Goal: Task Accomplishment & Management: Use online tool/utility

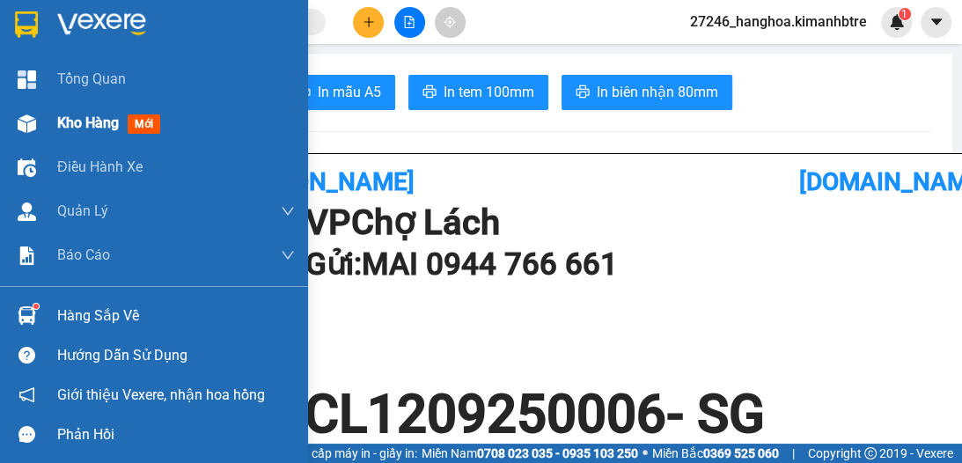
click at [62, 124] on span "Kho hàng" at bounding box center [88, 122] width 62 height 17
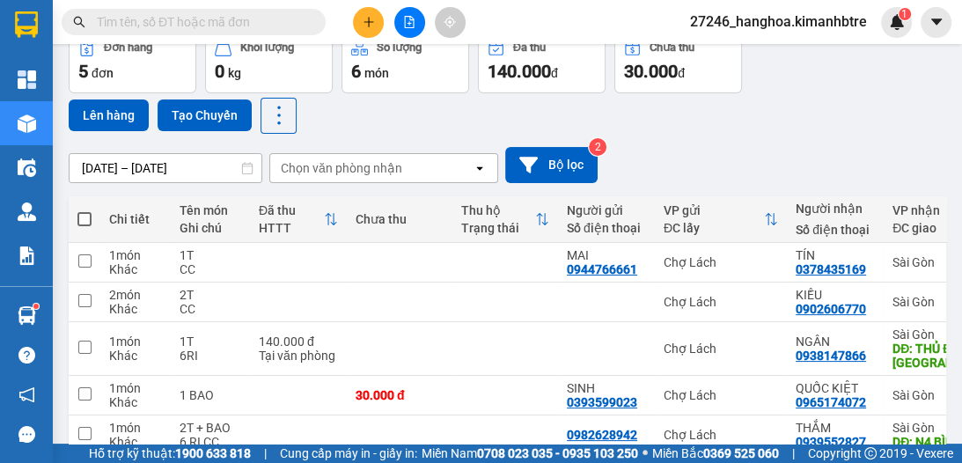
scroll to position [93, 0]
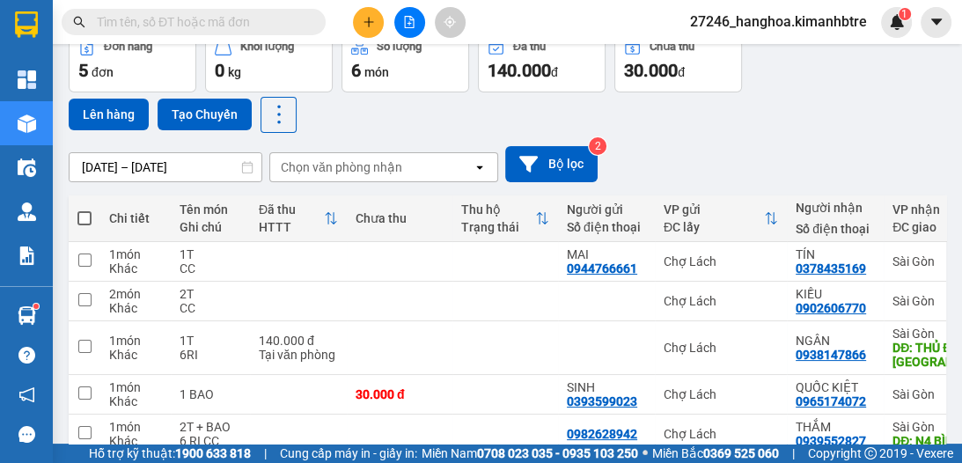
click at [82, 213] on span at bounding box center [84, 218] width 14 height 14
click at [84, 209] on input "checkbox" at bounding box center [84, 209] width 0 height 0
checkbox input "true"
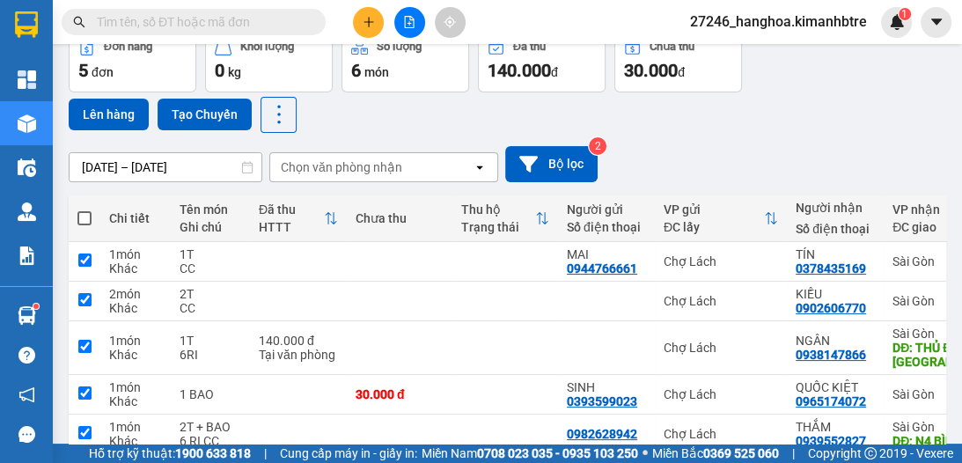
checkbox input "true"
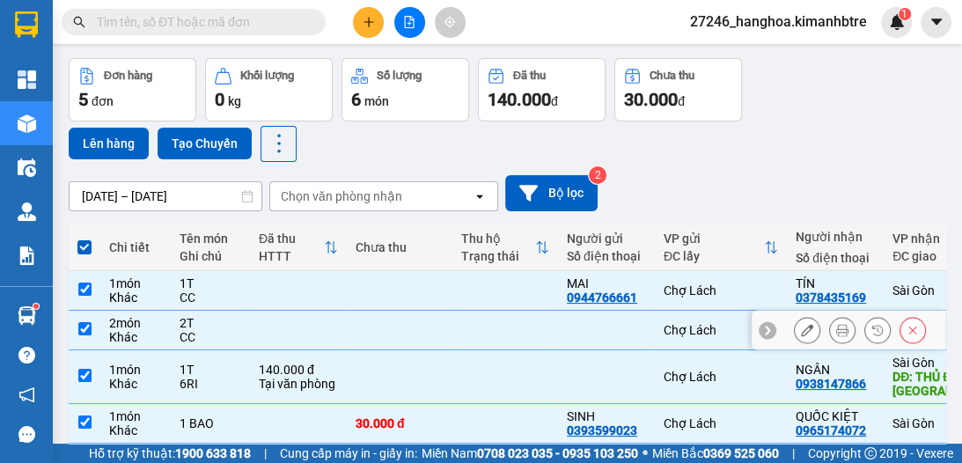
scroll to position [63, 0]
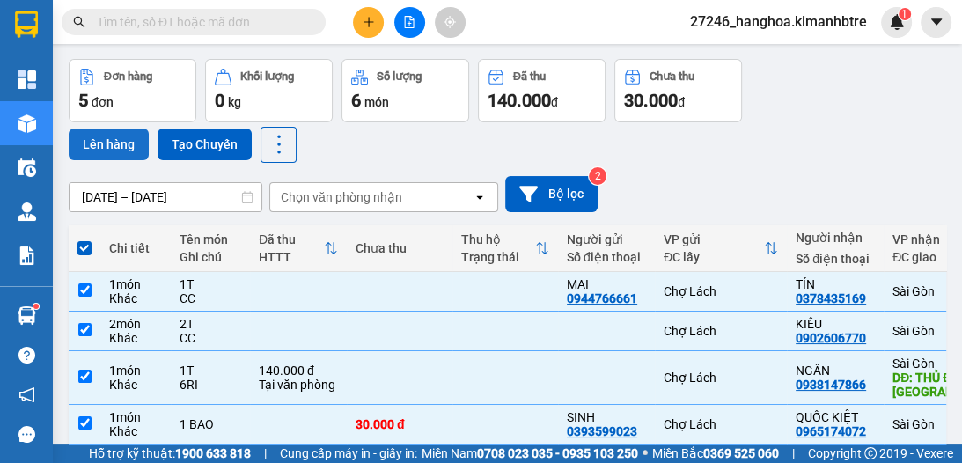
click at [112, 149] on button "Lên hàng" at bounding box center [109, 144] width 80 height 32
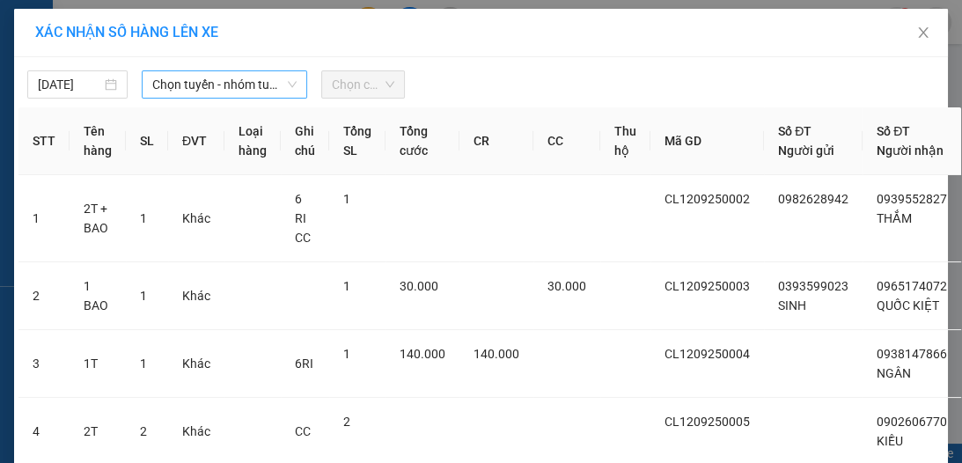
click at [179, 81] on span "Chọn tuyến - nhóm tuyến" at bounding box center [224, 84] width 144 height 26
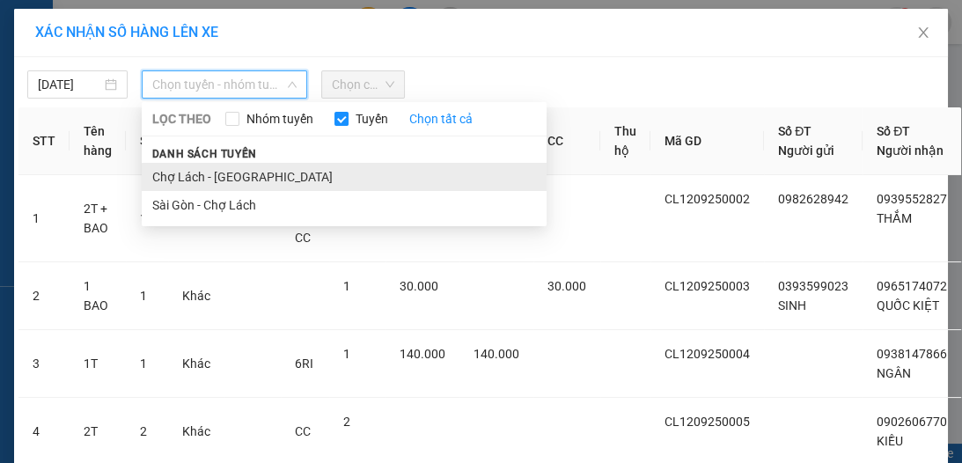
click at [212, 171] on li "Chợ Lách - [GEOGRAPHIC_DATA]" at bounding box center [344, 177] width 405 height 28
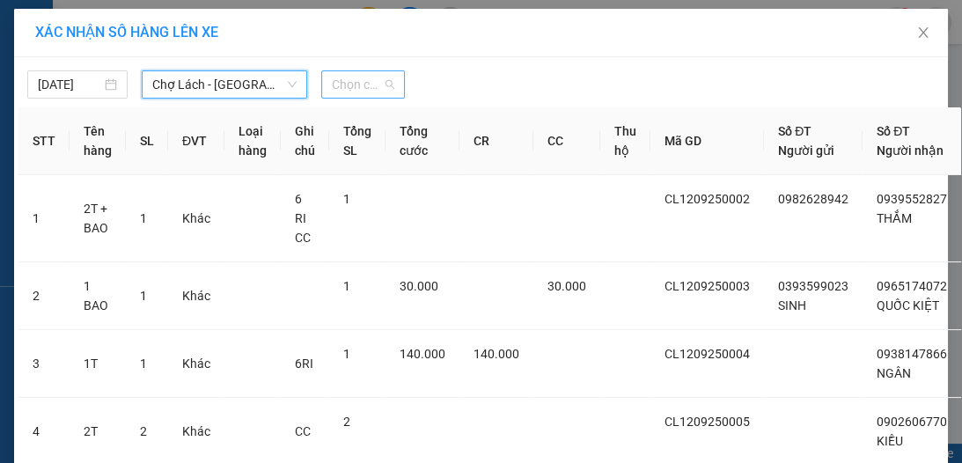
click at [352, 80] on span "Chọn chuyến" at bounding box center [363, 84] width 62 height 26
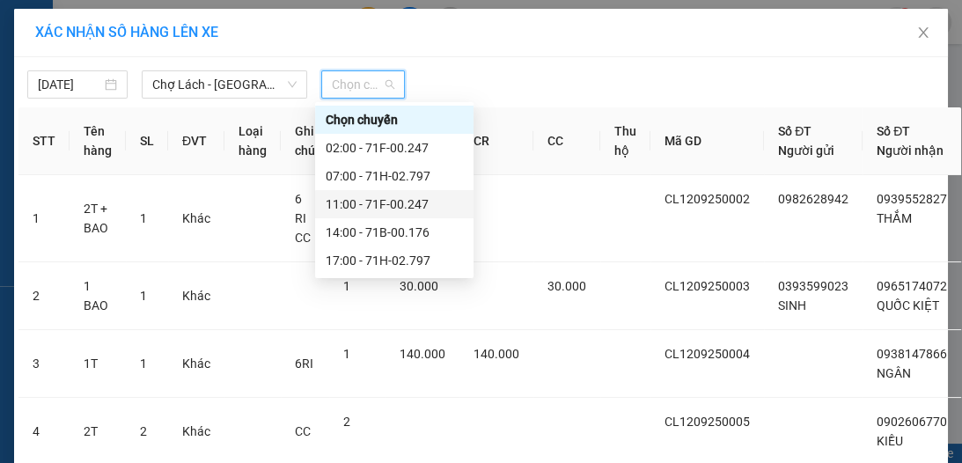
drag, startPoint x: 389, startPoint y: 200, endPoint x: 436, endPoint y: 211, distance: 48.9
click at [389, 200] on div "11:00 - 71F-00.247" at bounding box center [394, 203] width 137 height 19
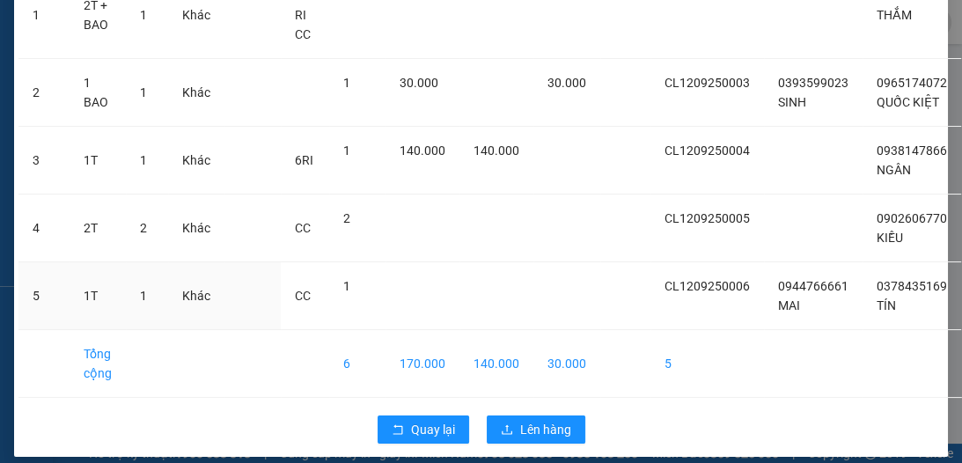
scroll to position [287, 0]
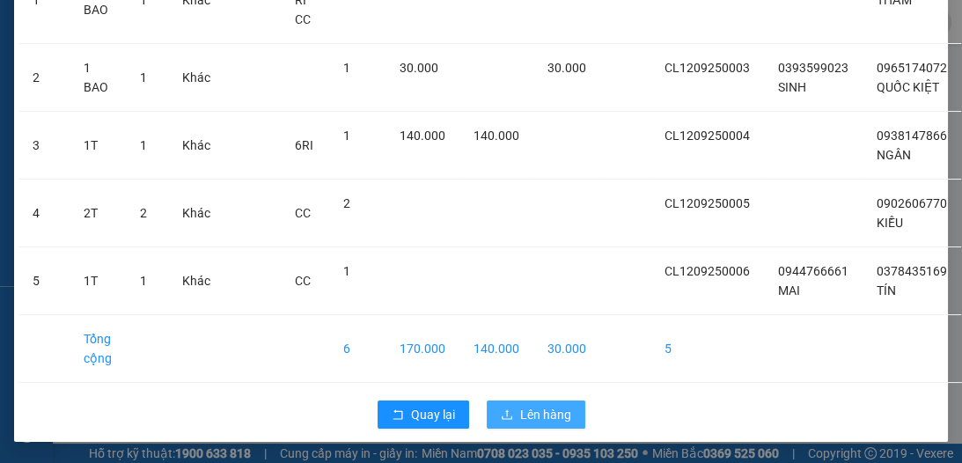
click at [528, 405] on span "Lên hàng" at bounding box center [545, 414] width 51 height 19
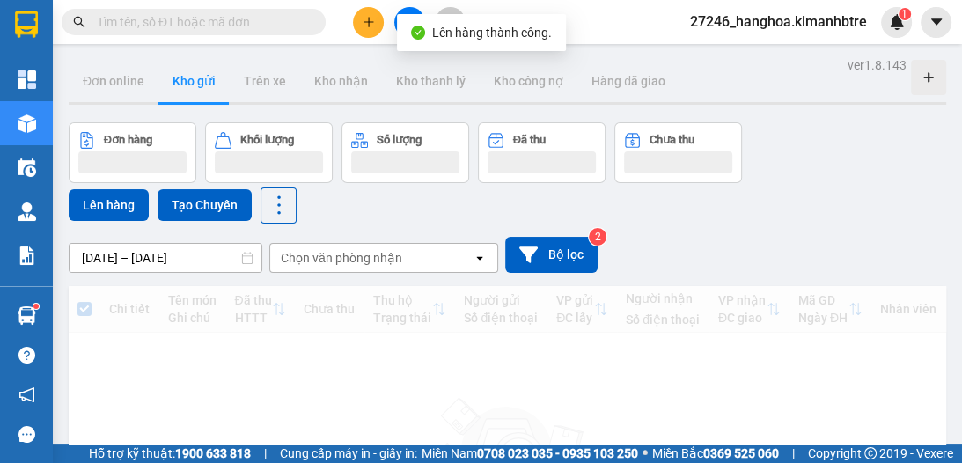
click at [402, 7] on button at bounding box center [409, 22] width 31 height 31
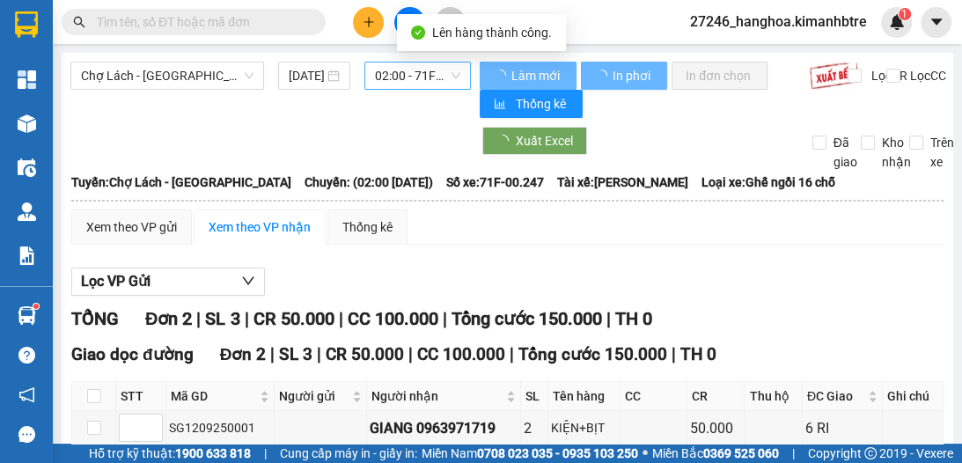
click at [384, 72] on span "02:00 - 71F-00.247" at bounding box center [417, 75] width 85 height 26
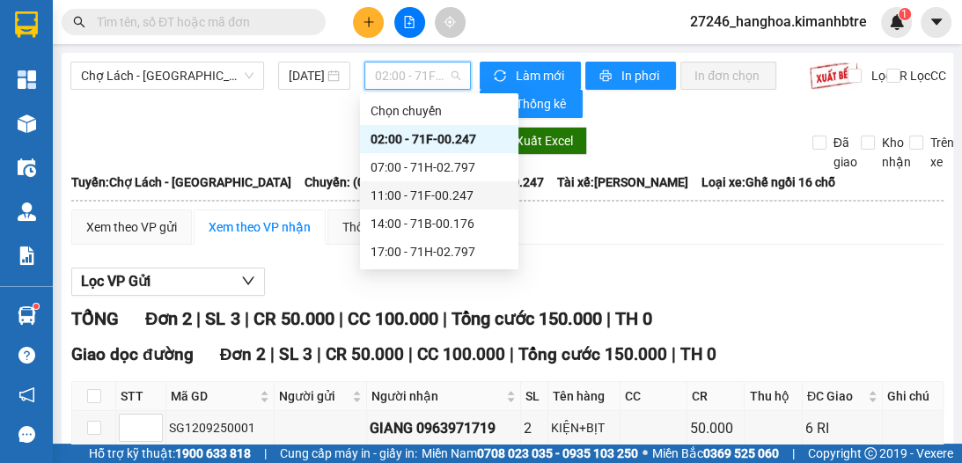
click at [428, 190] on div "11:00 - 71F-00.247" at bounding box center [438, 195] width 137 height 19
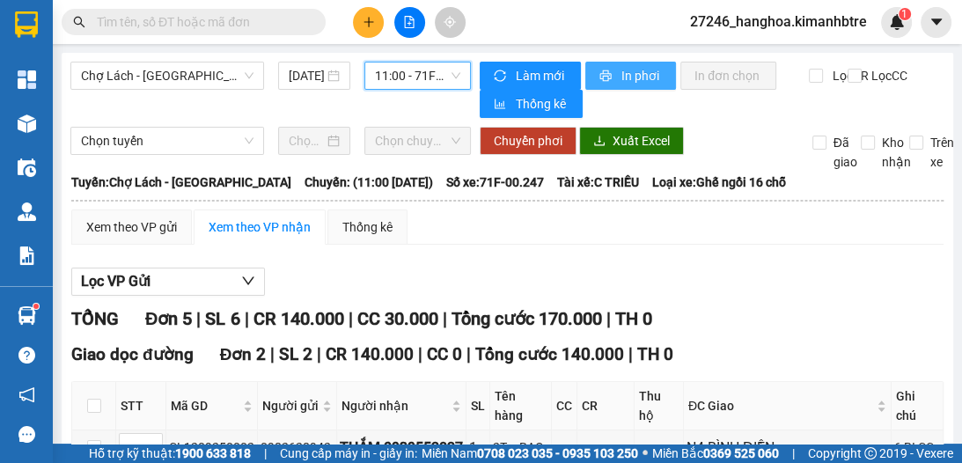
click at [633, 73] on span "In phơi" at bounding box center [641, 75] width 40 height 19
